Goal: Task Accomplishment & Management: Use online tool/utility

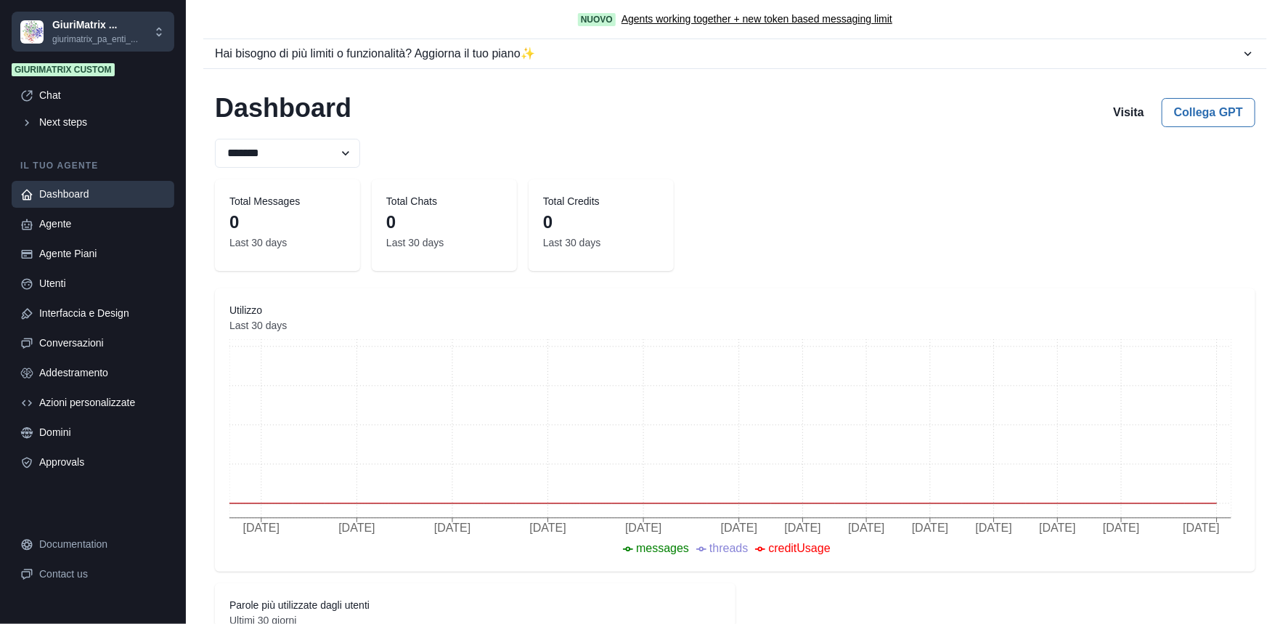
click at [86, 28] on p "GiuriMatrix ..." at bounding box center [95, 24] width 86 height 15
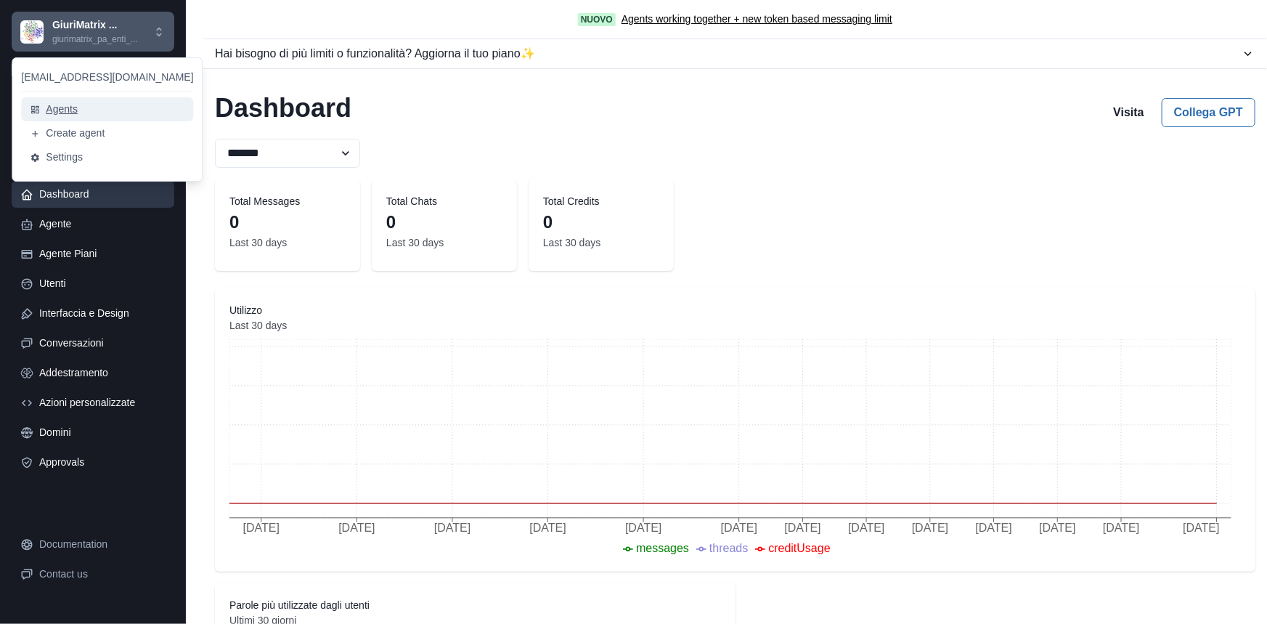
click at [54, 110] on button "Agents" at bounding box center [107, 109] width 172 height 24
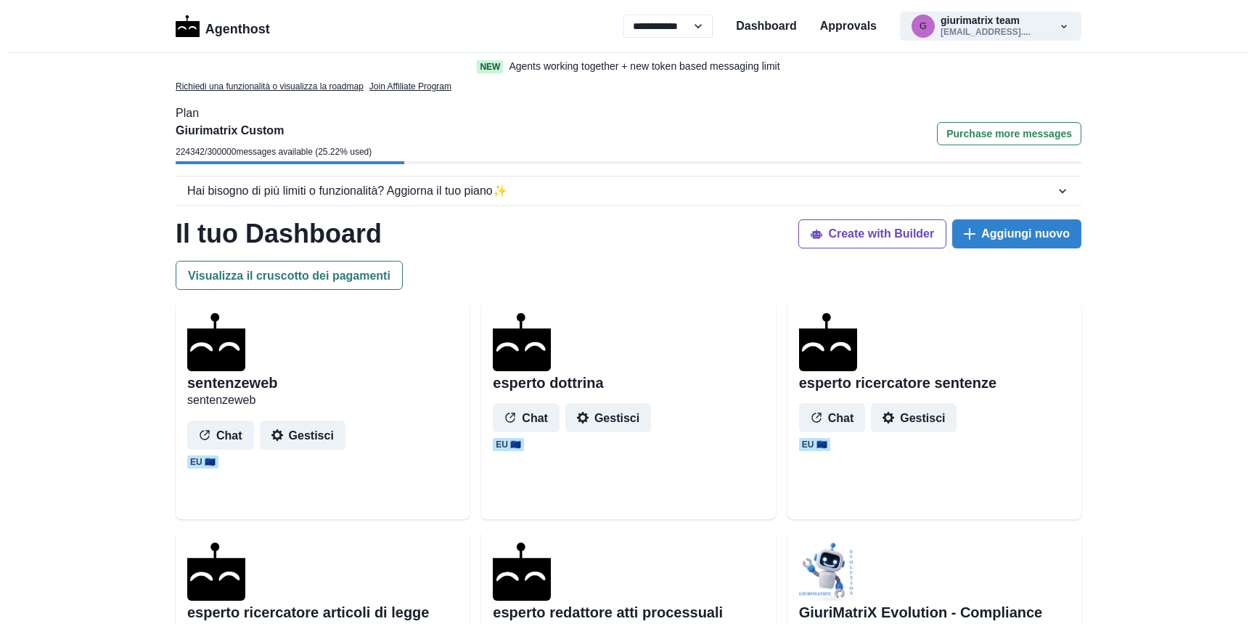
select select "**"
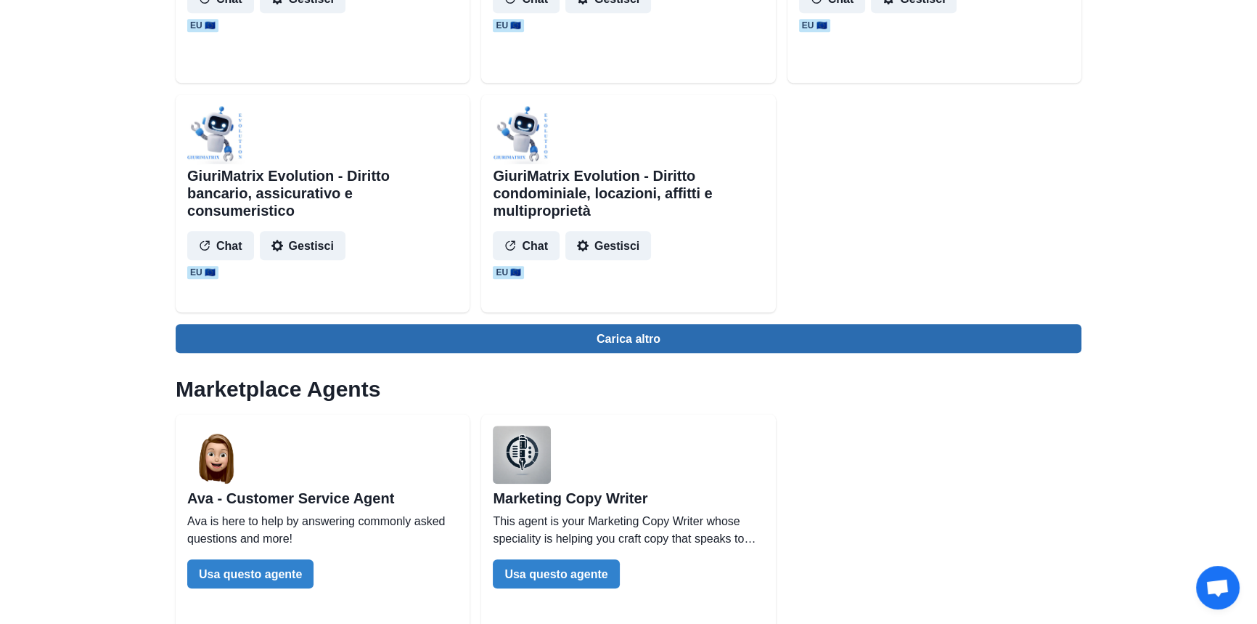
click at [630, 338] on button "Carica altro" at bounding box center [629, 338] width 906 height 29
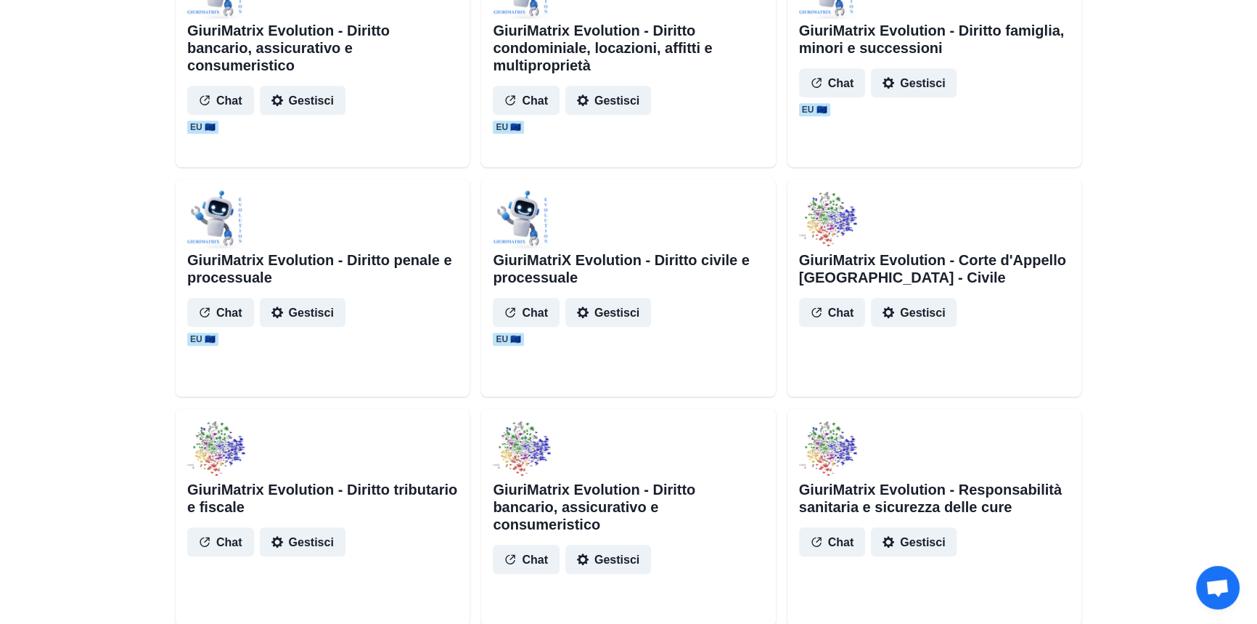
scroll to position [1782, 0]
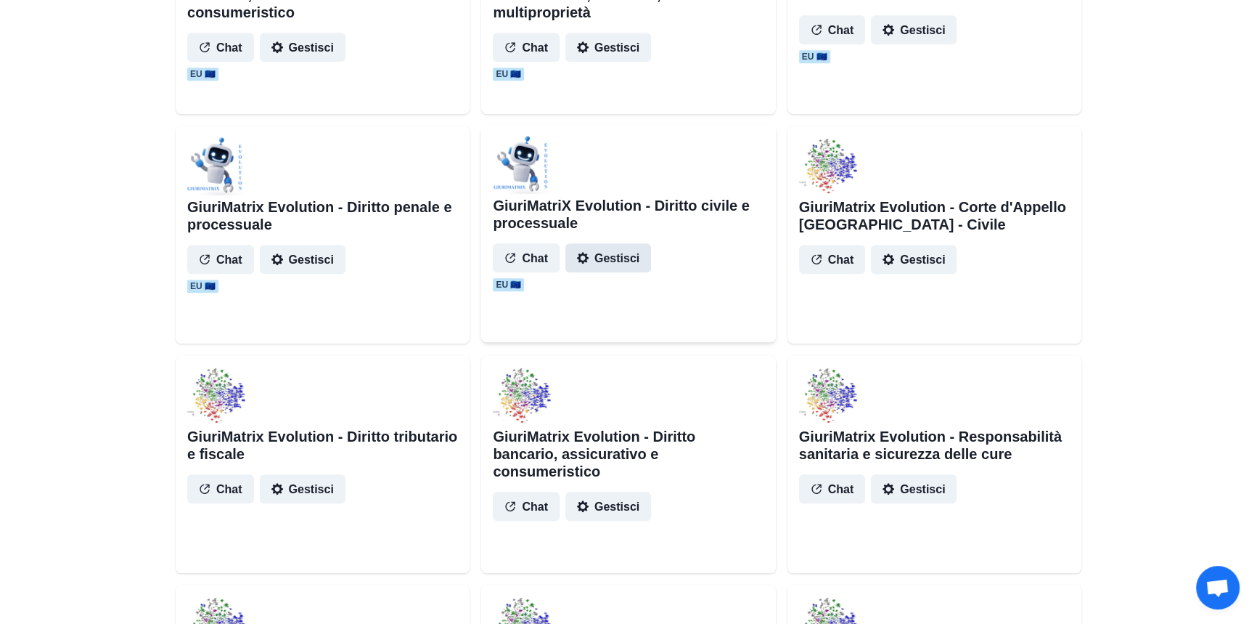
click at [611, 259] on button "Gestisci" at bounding box center [609, 257] width 86 height 29
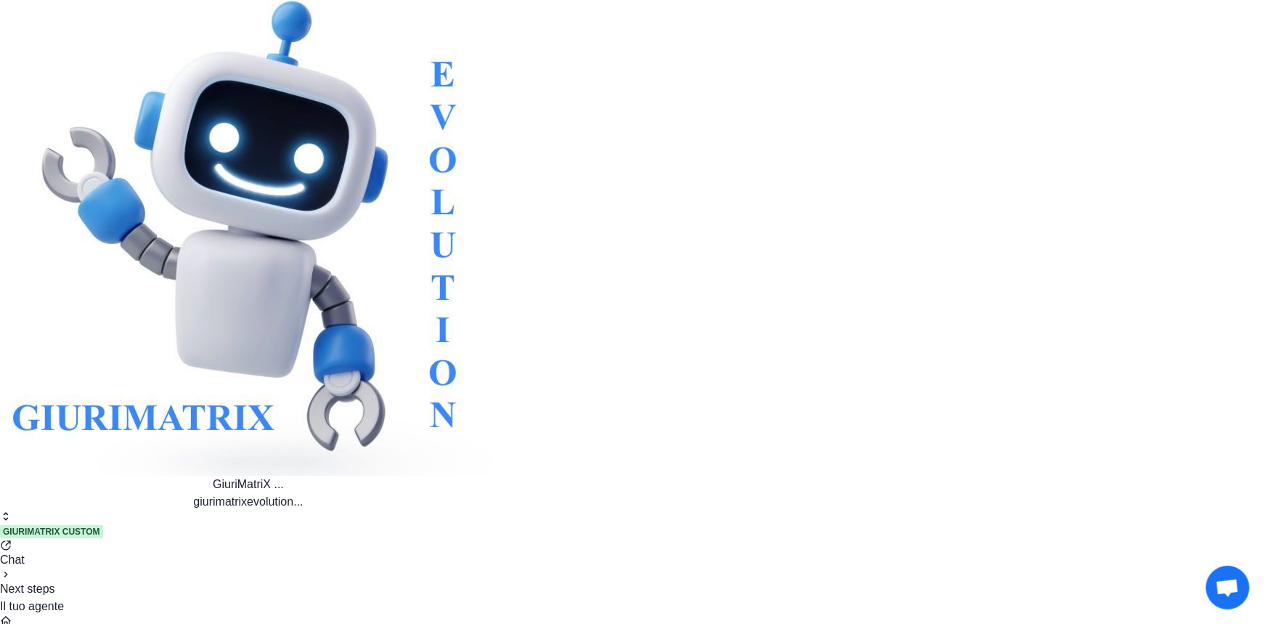
click at [101, 476] on p "GiuriMatriX ..." at bounding box center [248, 484] width 497 height 17
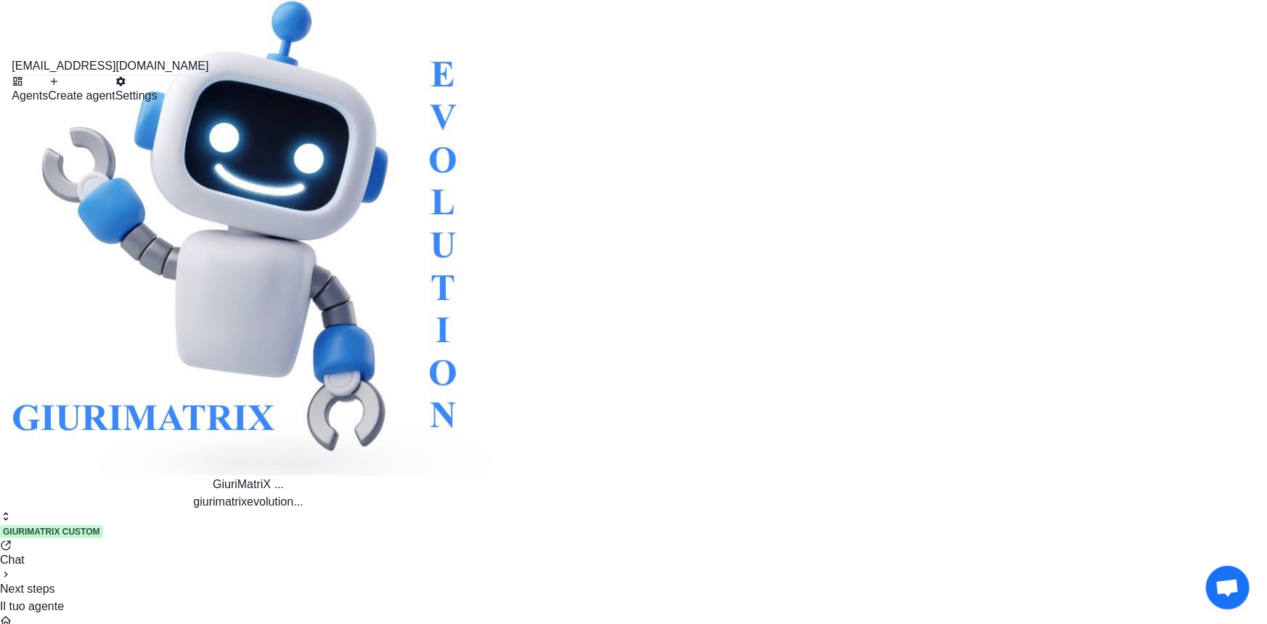
click at [48, 105] on button "Agents" at bounding box center [30, 90] width 36 height 29
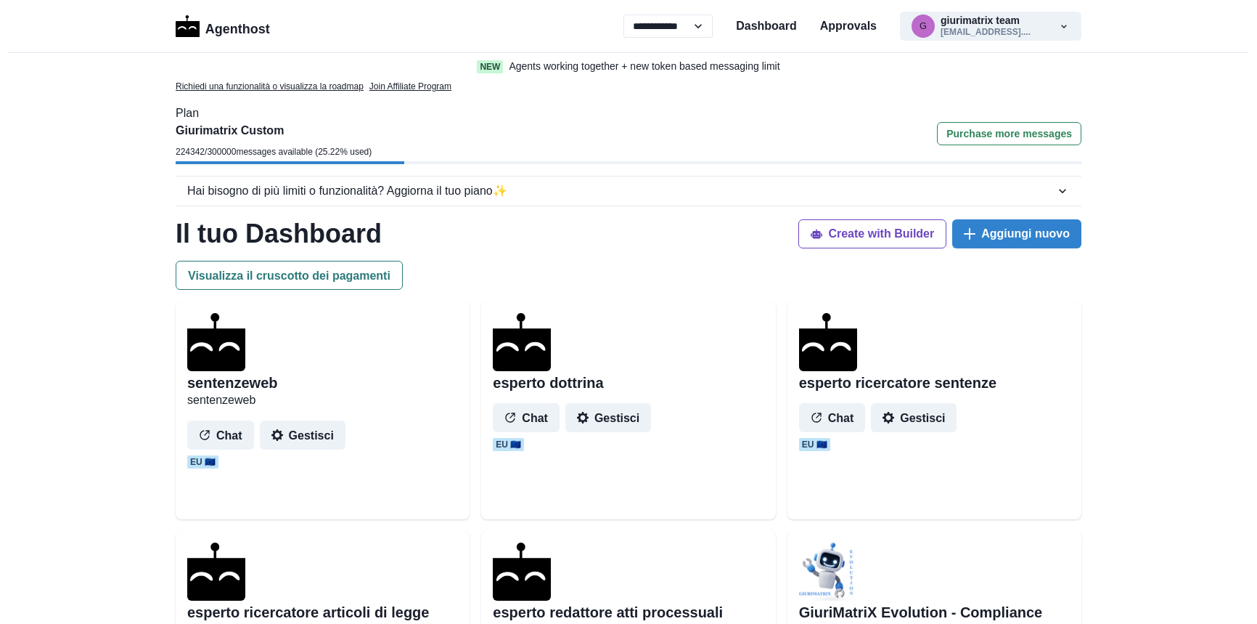
select select "**"
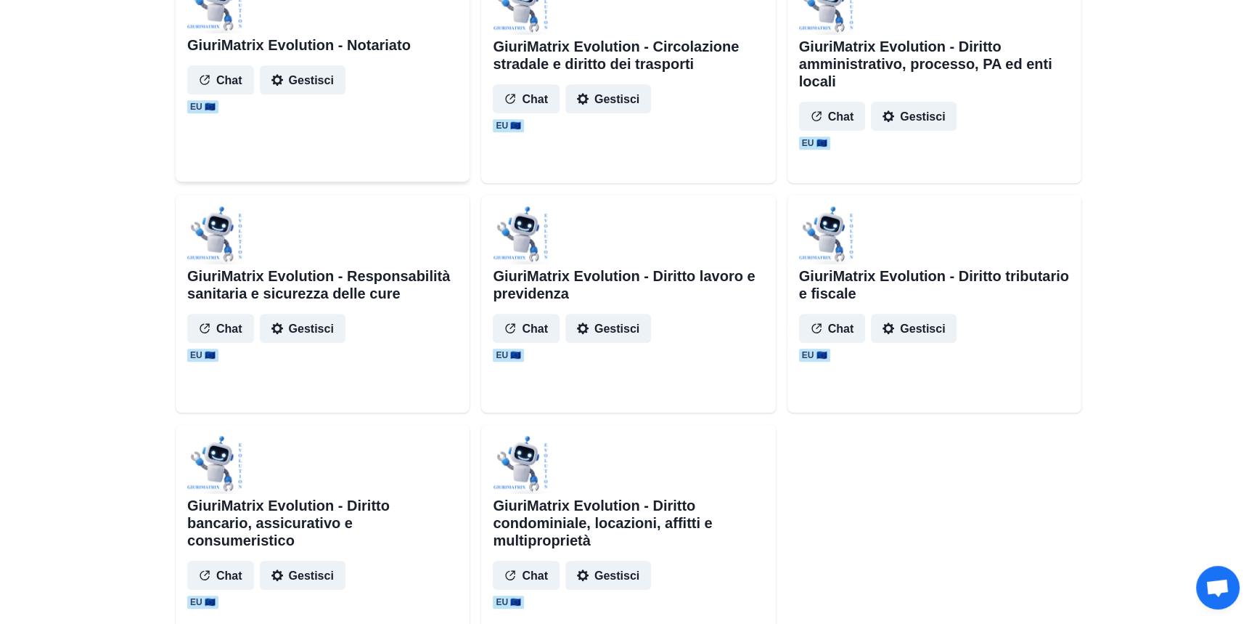
scroll to position [1386, 0]
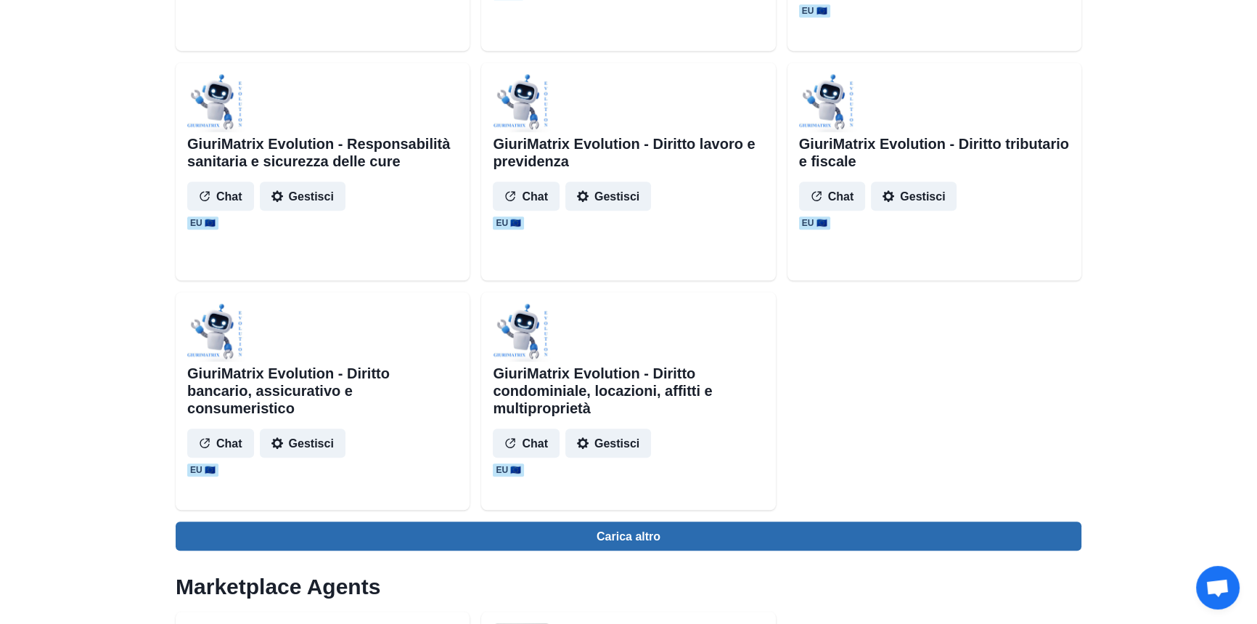
click at [622, 535] on button "Carica altro" at bounding box center [629, 535] width 906 height 29
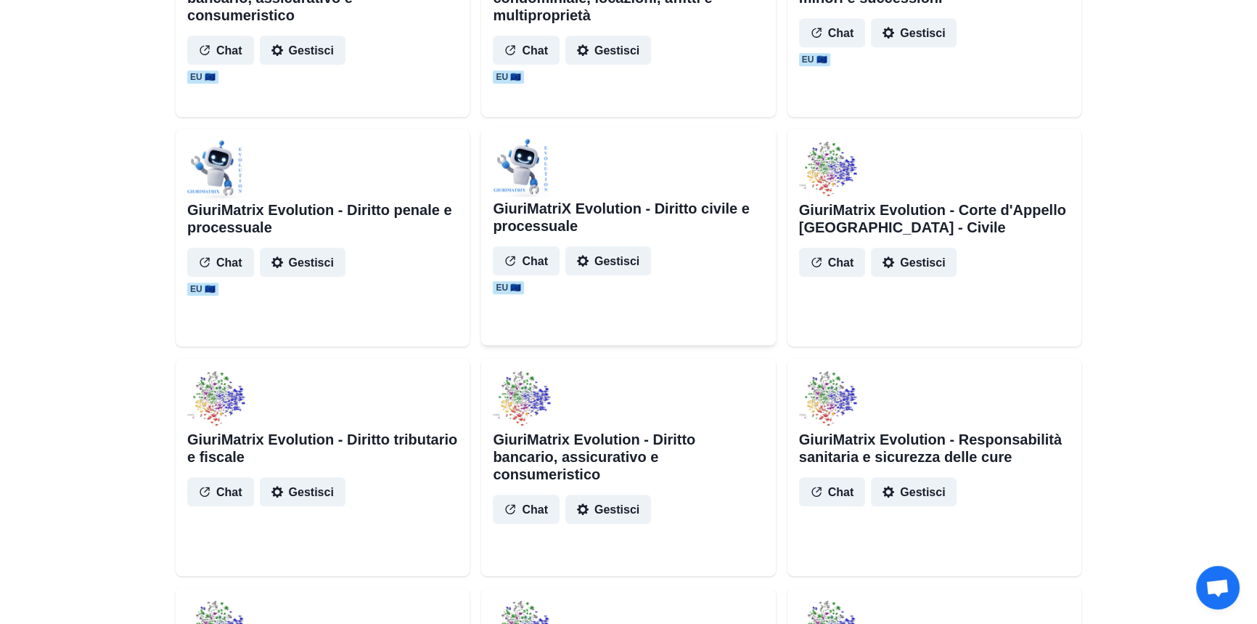
scroll to position [1782, 0]
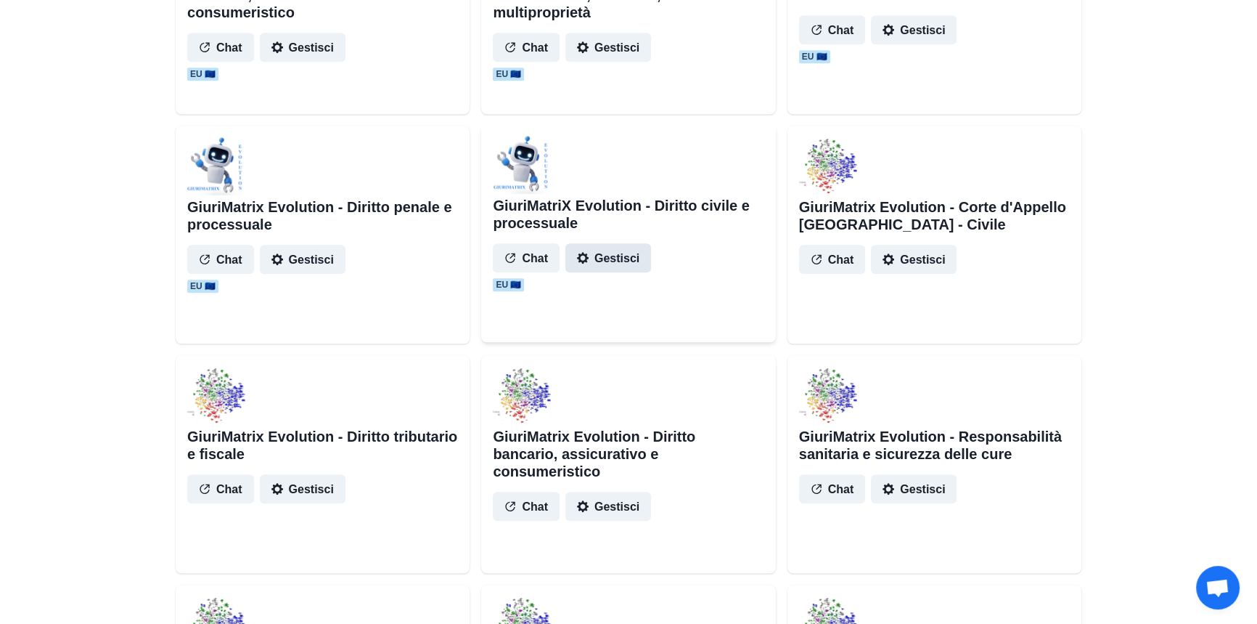
click at [617, 264] on button "Gestisci" at bounding box center [609, 257] width 86 height 29
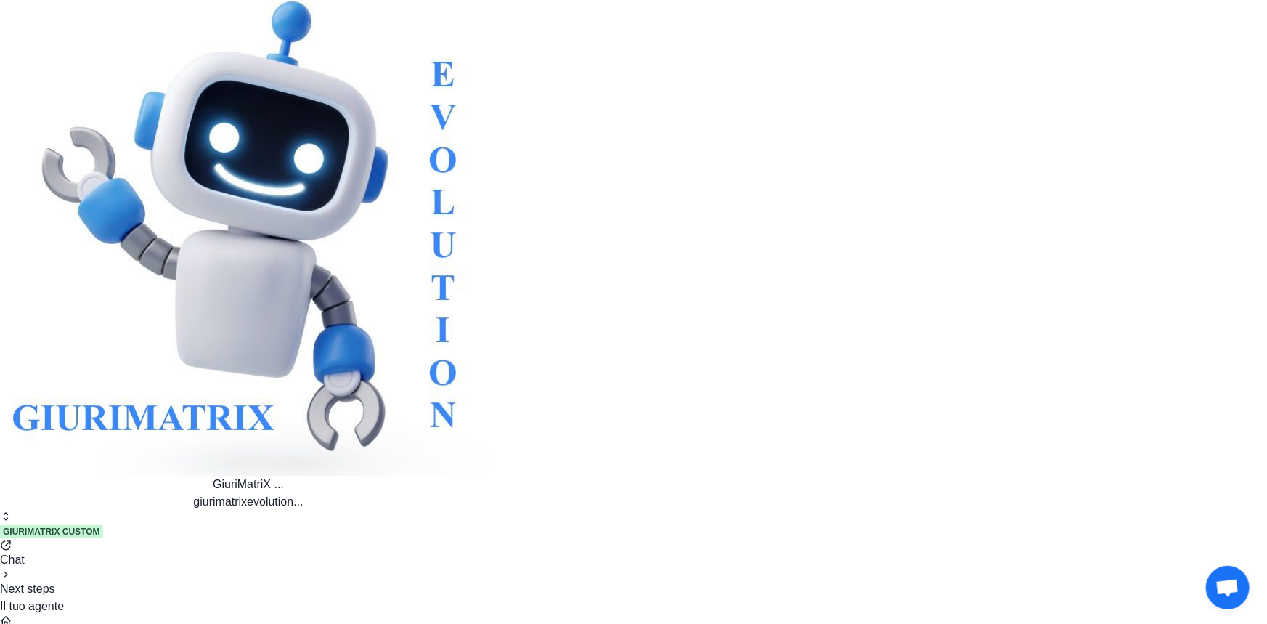
drag, startPoint x: 136, startPoint y: 4749, endPoint x: 381, endPoint y: 4795, distance: 249.8
